Goal: Transaction & Acquisition: Obtain resource

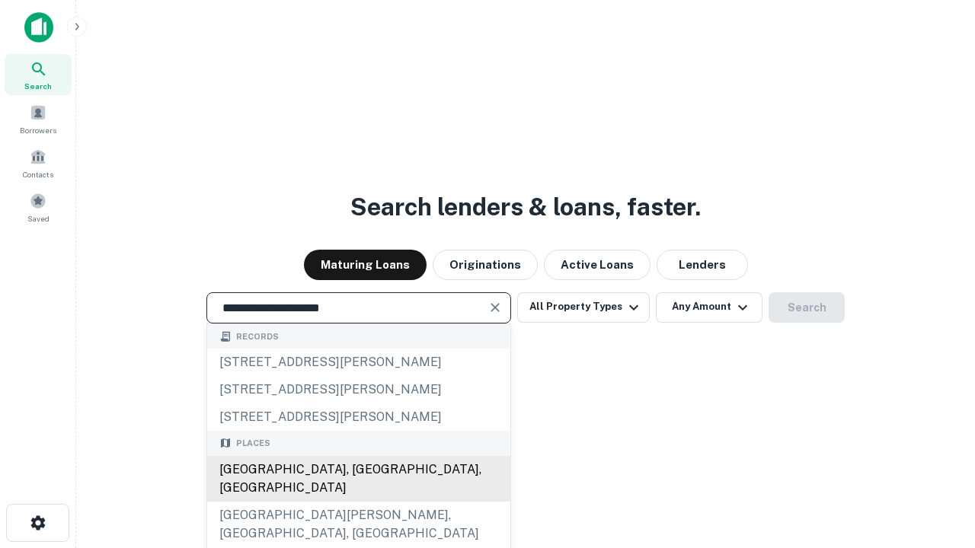
click at [358, 502] on div "Santa Monica, CA, USA" at bounding box center [358, 479] width 303 height 46
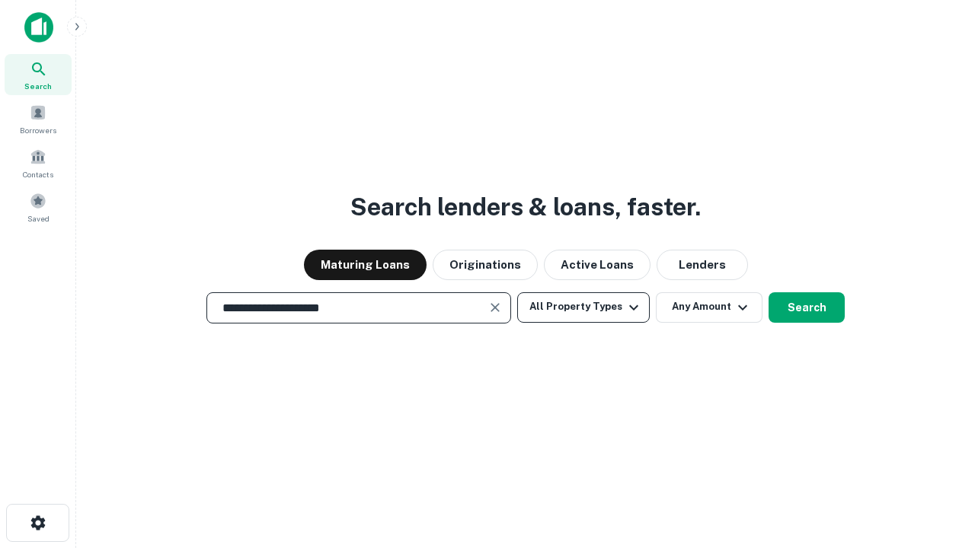
type input "**********"
click at [583, 307] on button "All Property Types" at bounding box center [583, 308] width 133 height 30
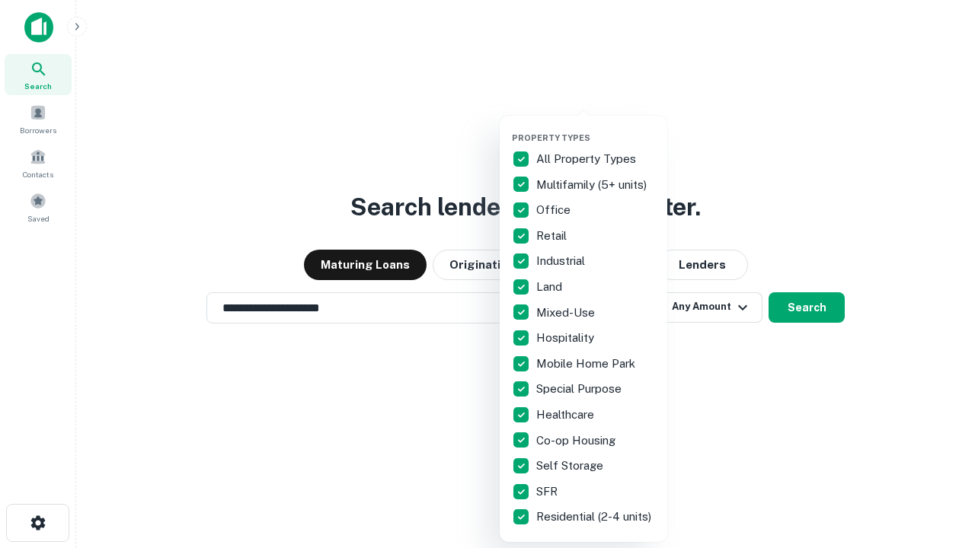
click at [596, 128] on button "button" at bounding box center [596, 128] width 168 height 1
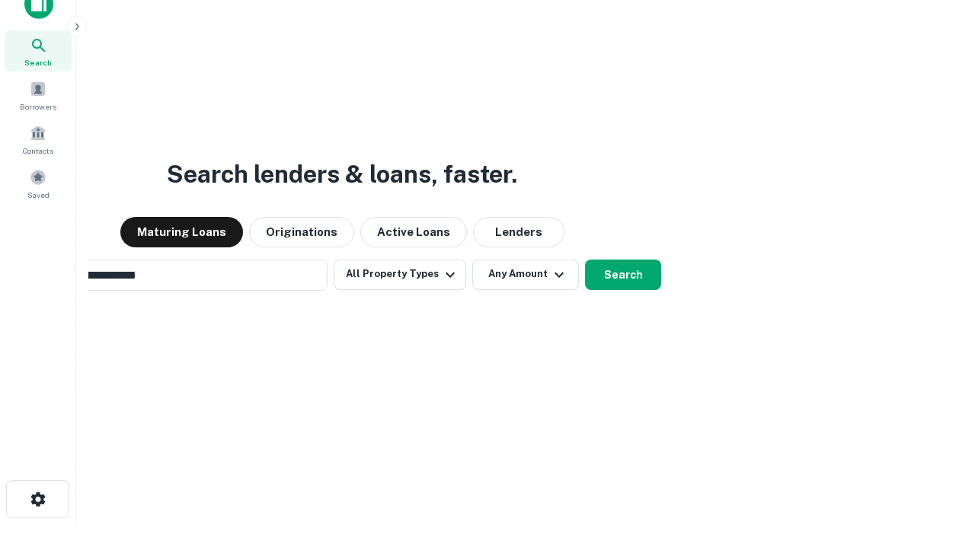
scroll to position [24, 0]
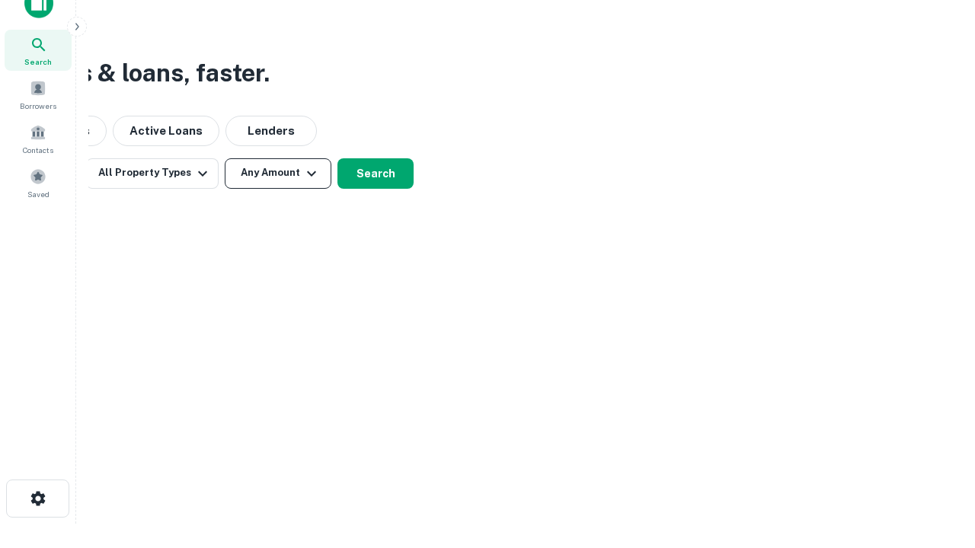
click at [278, 173] on button "Any Amount" at bounding box center [278, 173] width 107 height 30
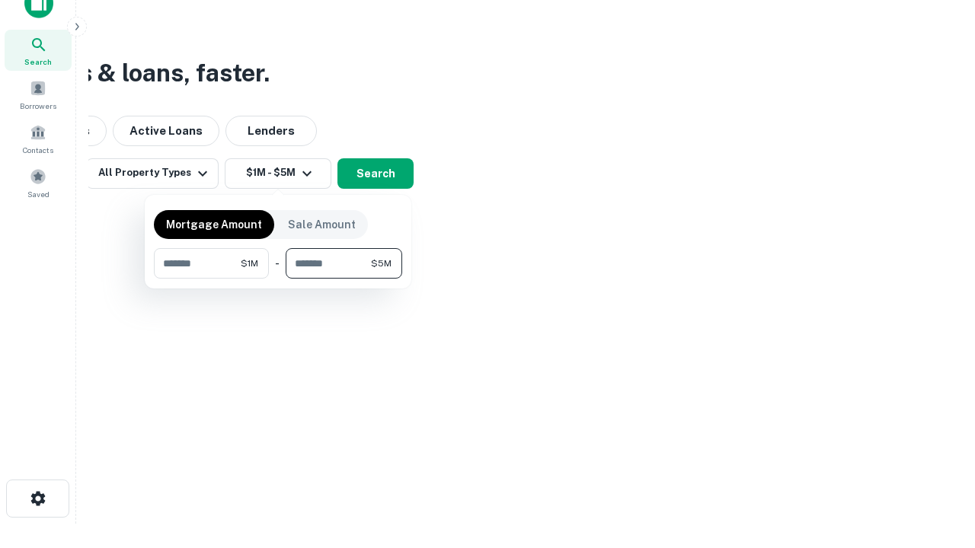
type input "*******"
click at [278, 279] on button "button" at bounding box center [278, 279] width 248 height 1
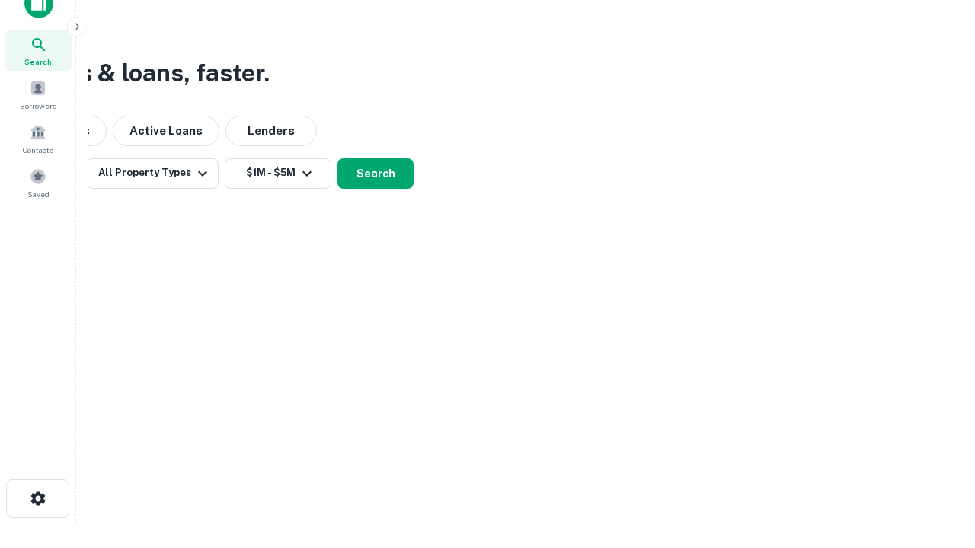
scroll to position [9, 281]
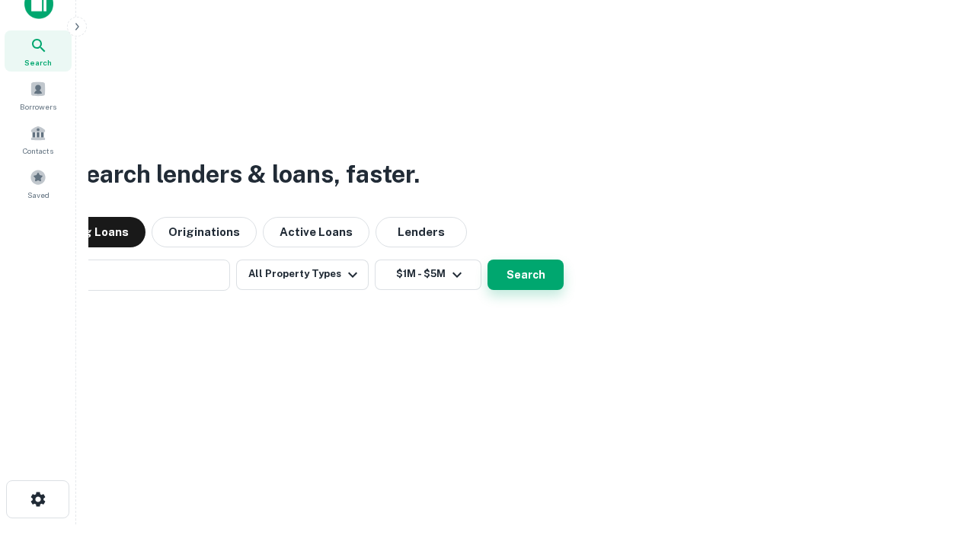
click at [488, 260] on button "Search" at bounding box center [526, 275] width 76 height 30
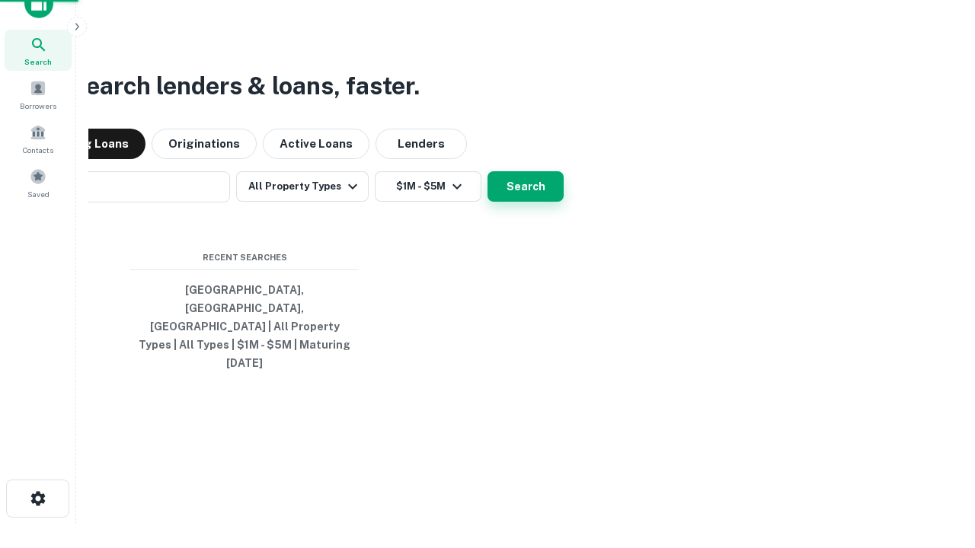
scroll to position [40, 431]
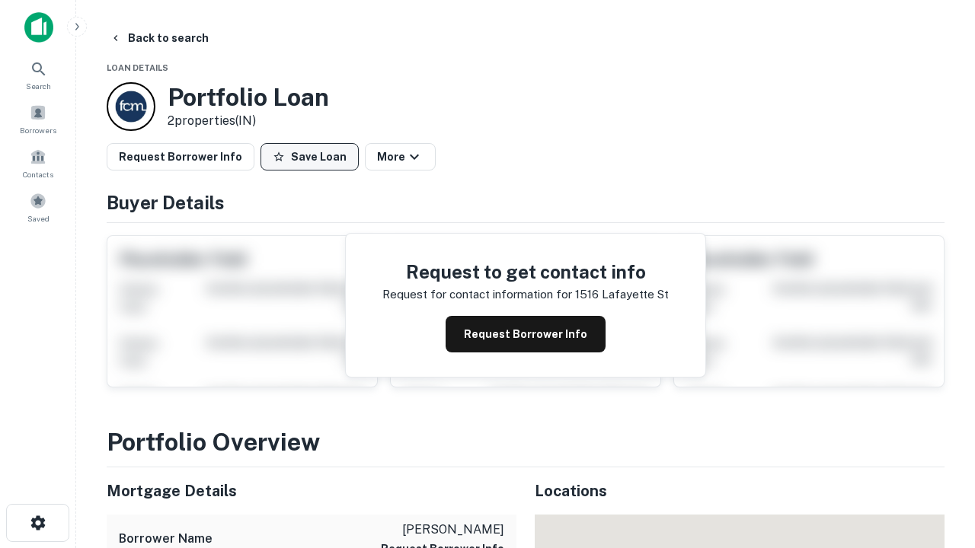
click at [309, 157] on button "Save Loan" at bounding box center [310, 156] width 98 height 27
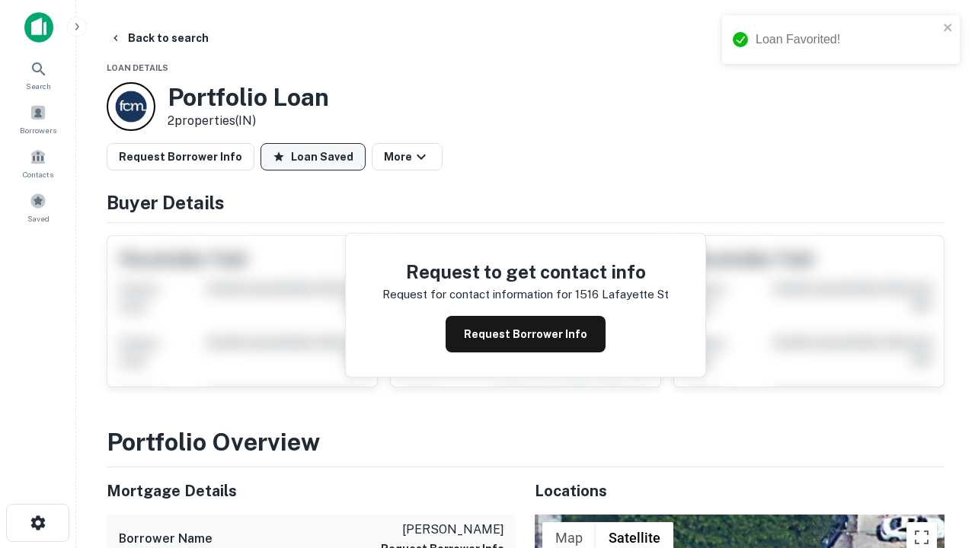
click at [313, 157] on button "Loan Saved" at bounding box center [313, 156] width 105 height 27
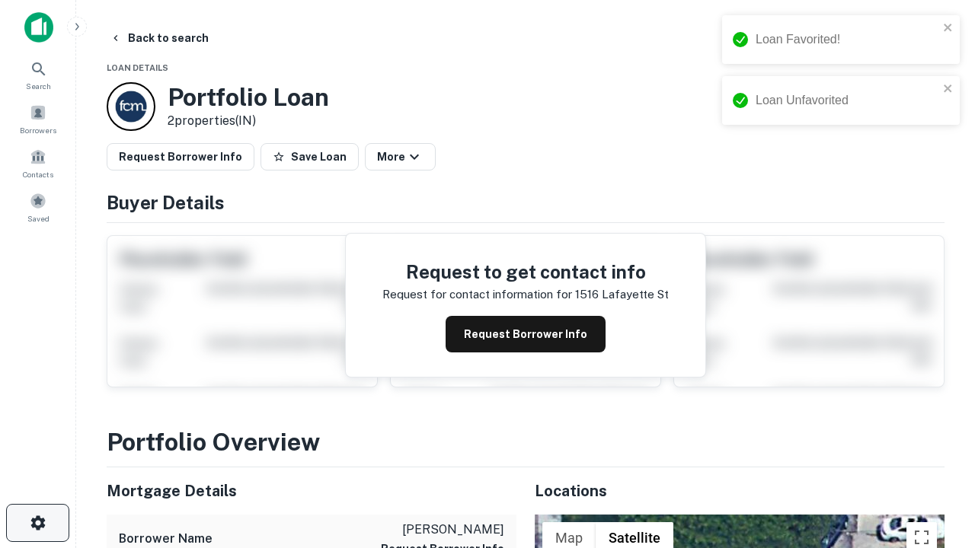
click at [37, 523] on icon "button" at bounding box center [38, 523] width 18 height 18
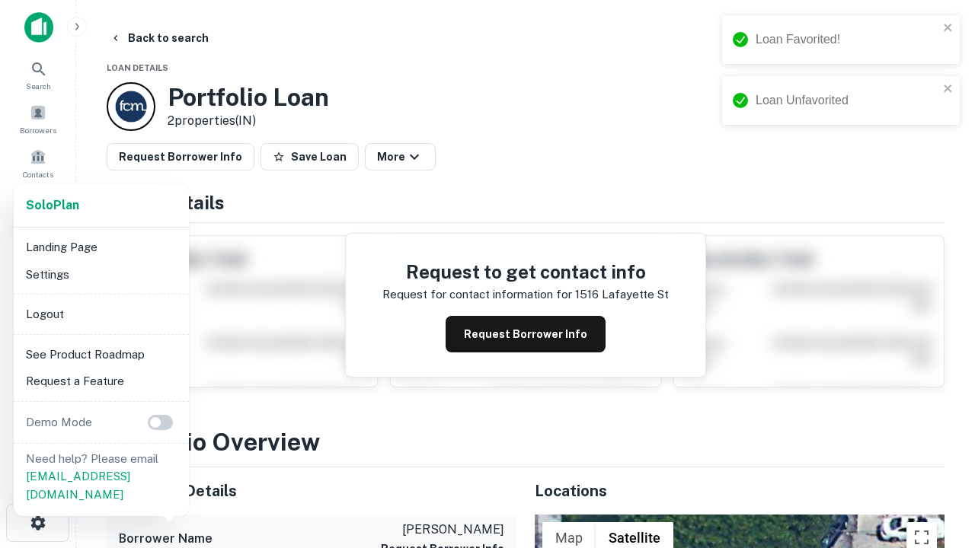
click at [101, 314] on li "Logout" at bounding box center [101, 314] width 163 height 27
